Goal: Book appointment/travel/reservation

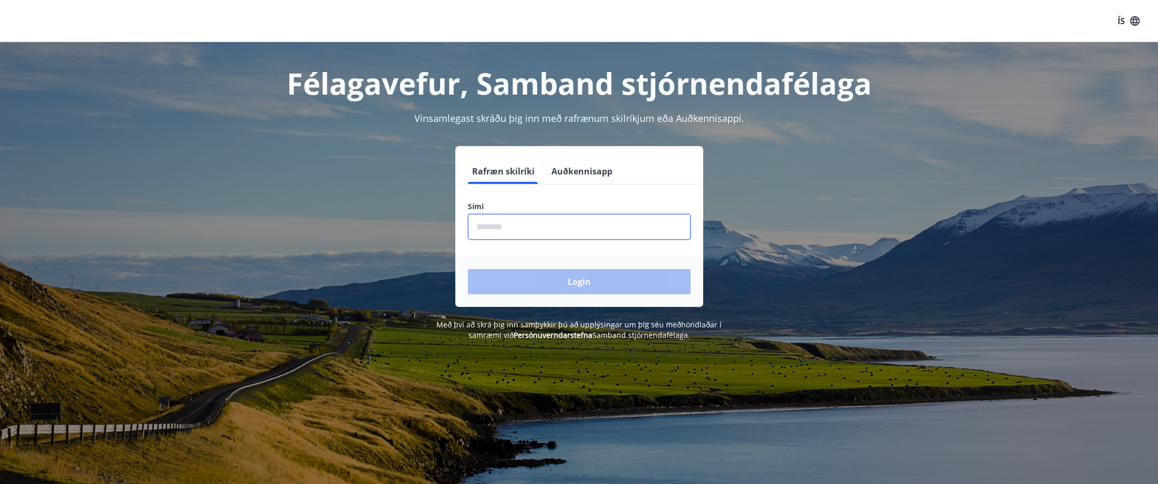
click at [525, 223] on input "phone" at bounding box center [579, 227] width 223 height 26
type input "********"
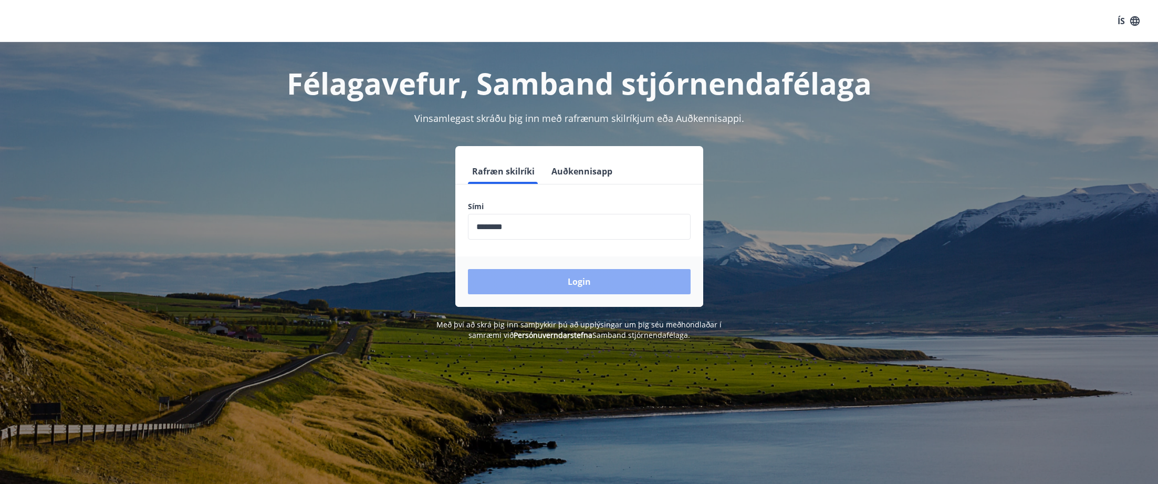
click at [546, 284] on button "Login" at bounding box center [579, 281] width 223 height 25
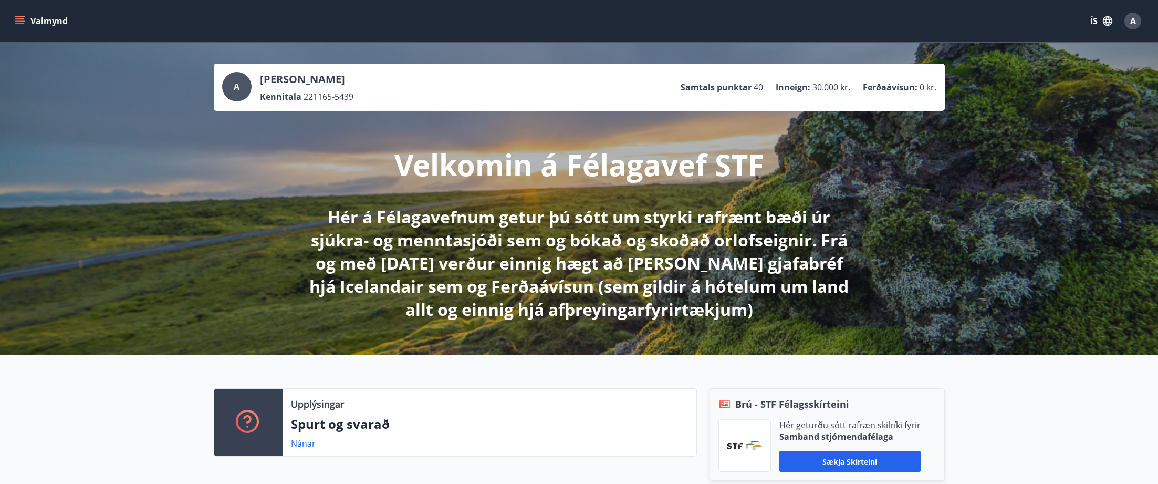
click at [13, 20] on button "Valmynd" at bounding box center [42, 21] width 59 height 19
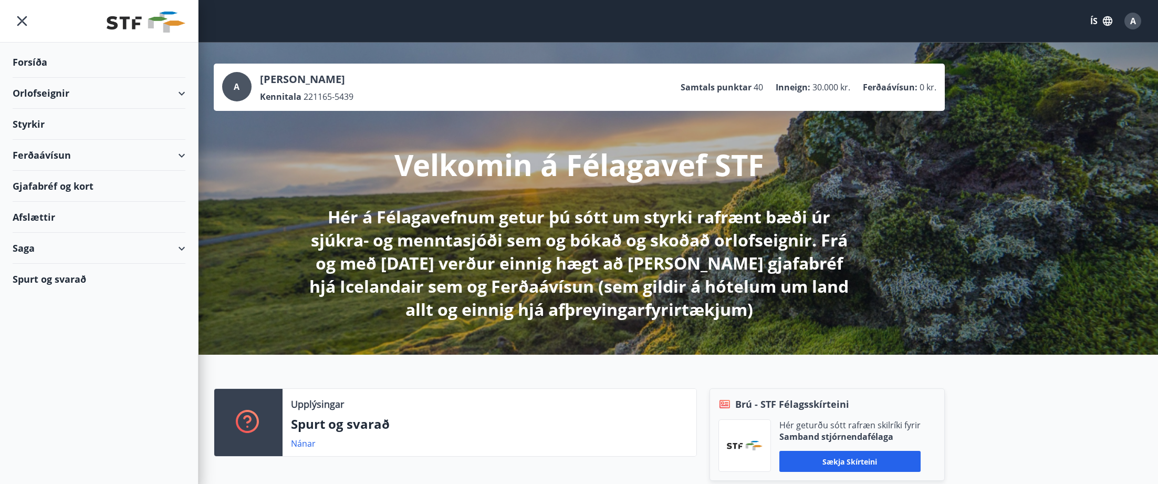
click at [30, 99] on div "Orlofseignir" at bounding box center [99, 93] width 173 height 31
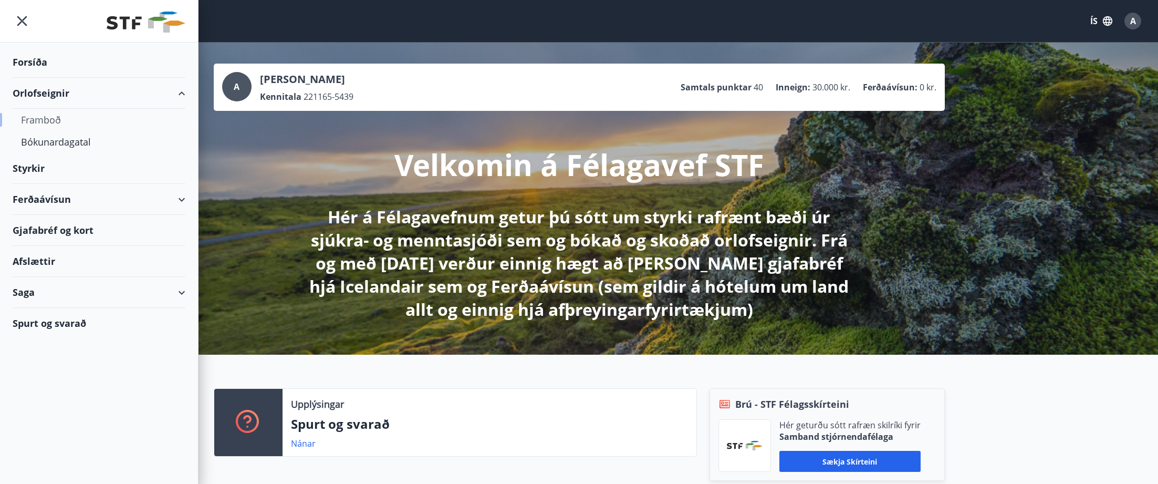
click at [46, 118] on div "Framboð" at bounding box center [99, 120] width 156 height 22
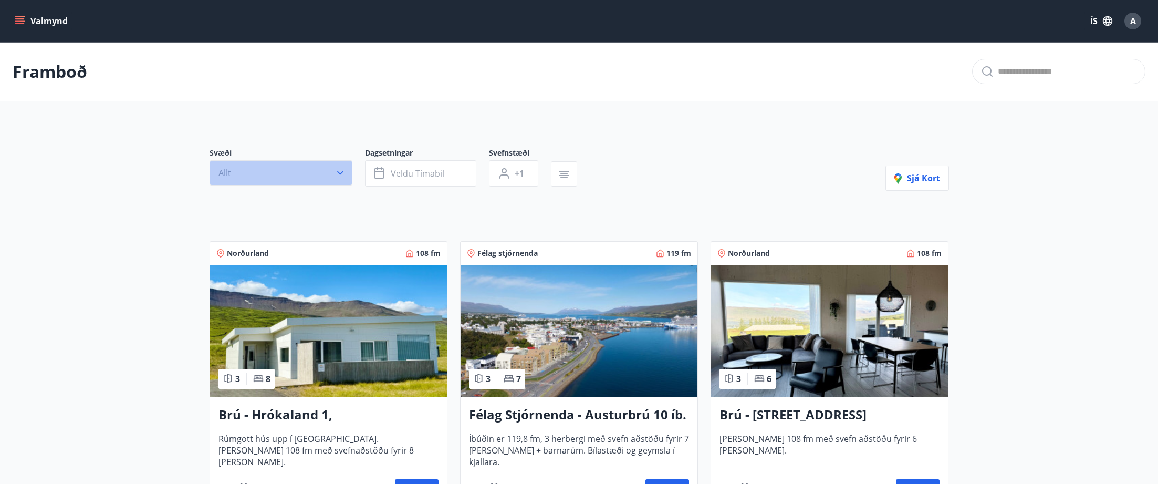
click at [339, 173] on icon "button" at bounding box center [340, 173] width 6 height 4
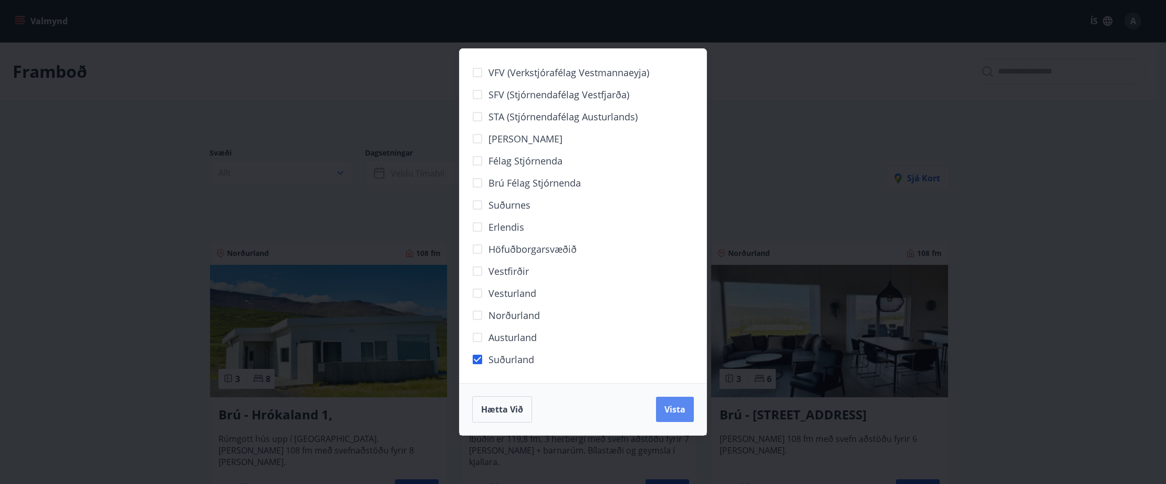
click at [671, 409] on span "Vista" at bounding box center [674, 409] width 21 height 12
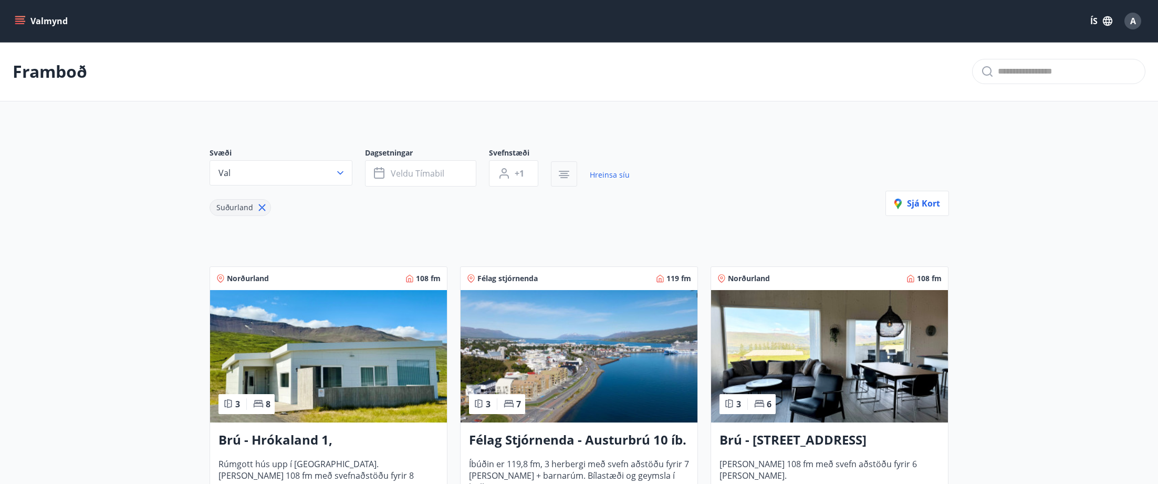
click at [570, 176] on button "button" at bounding box center [564, 173] width 26 height 25
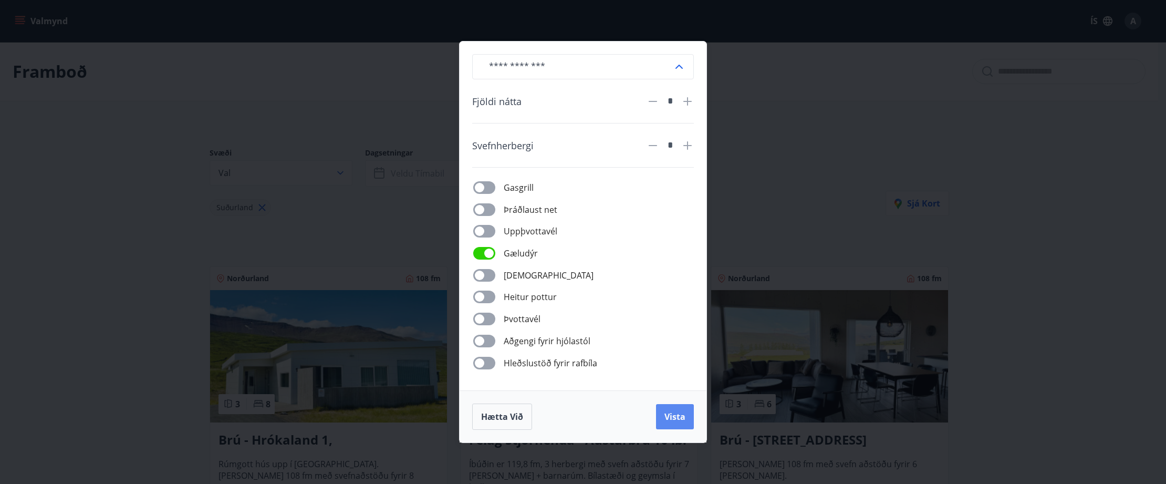
click at [679, 423] on button "Vista" at bounding box center [675, 416] width 38 height 25
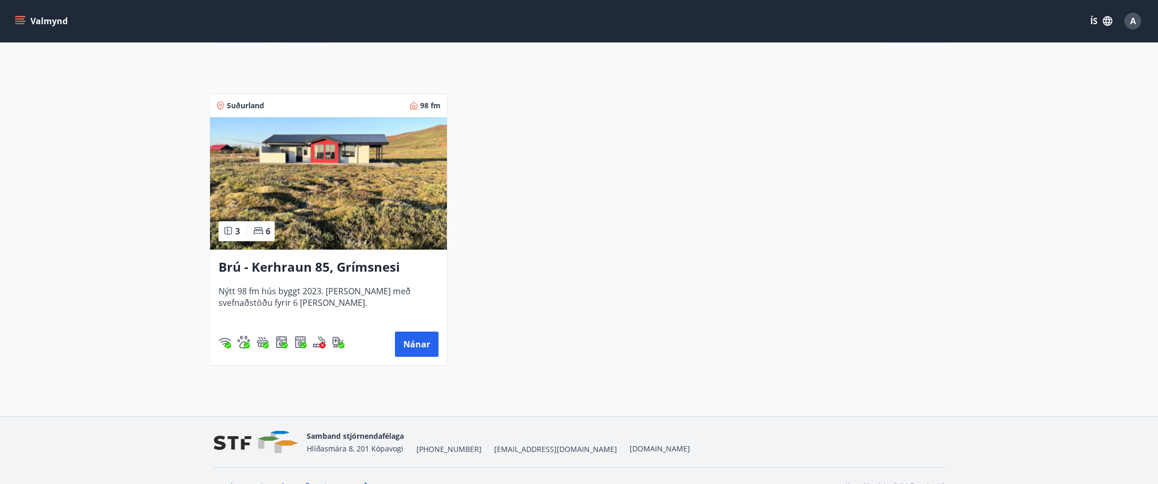
scroll to position [180, 0]
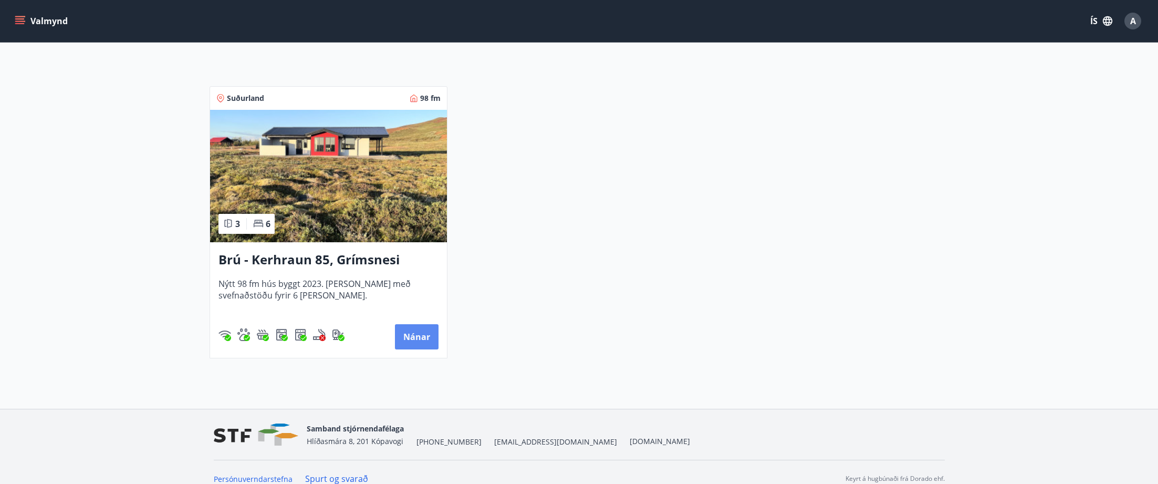
click at [418, 334] on button "Nánar" at bounding box center [417, 336] width 44 height 25
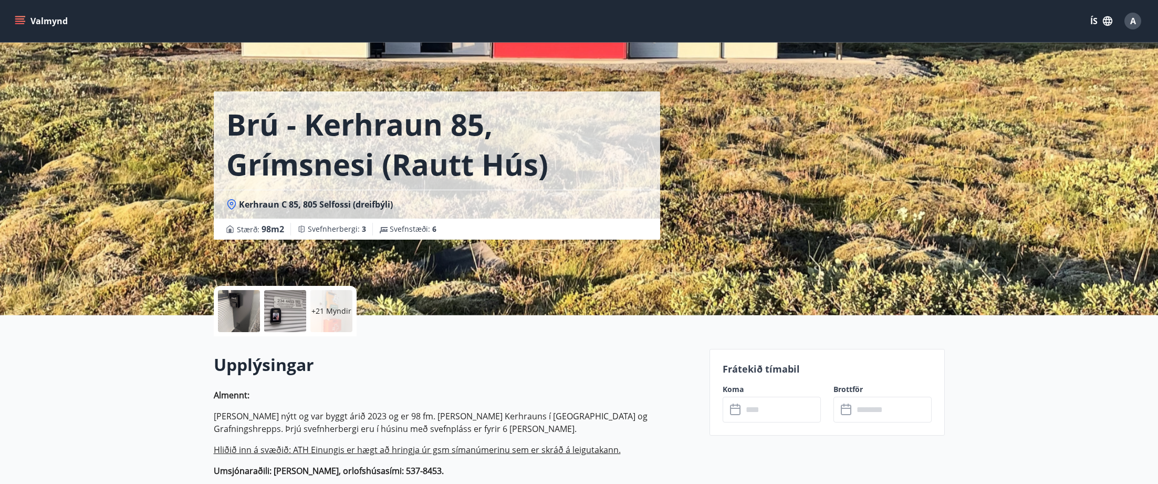
click at [781, 411] on input "text" at bounding box center [782, 410] width 78 height 26
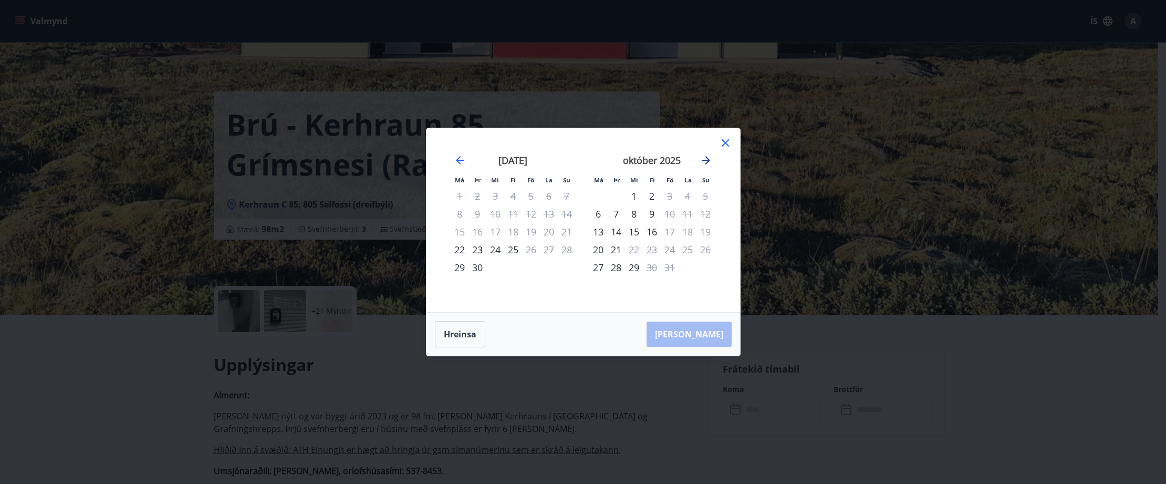
click at [705, 155] on icon "Move forward to switch to the next month." at bounding box center [706, 160] width 13 height 13
click at [731, 142] on icon at bounding box center [725, 143] width 13 height 13
